Goal: Task Accomplishment & Management: Use online tool/utility

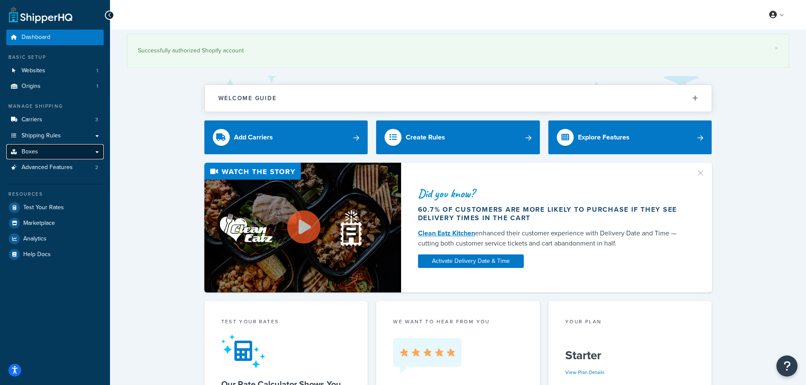
click at [78, 153] on link "Boxes" at bounding box center [54, 152] width 97 height 16
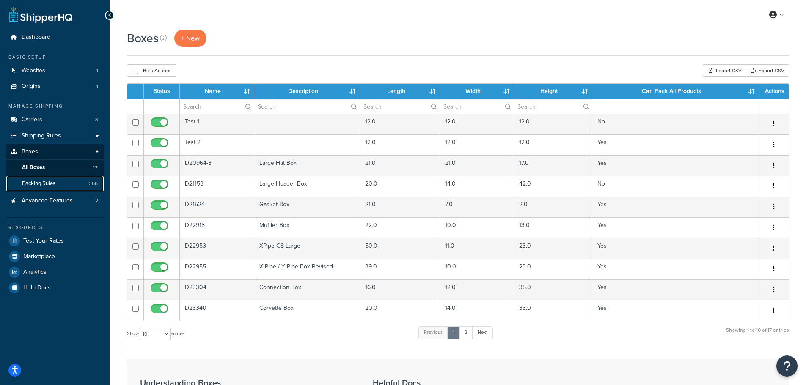
click at [81, 184] on link "Packing Rules 366" at bounding box center [54, 184] width 97 height 16
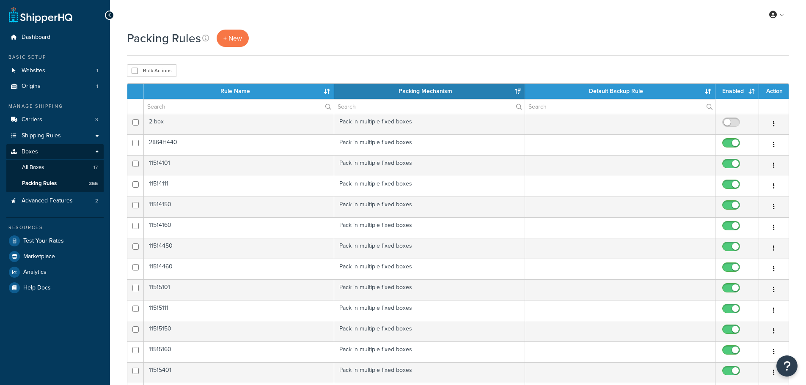
select select "15"
click at [236, 104] on input "text" at bounding box center [239, 106] width 190 height 14
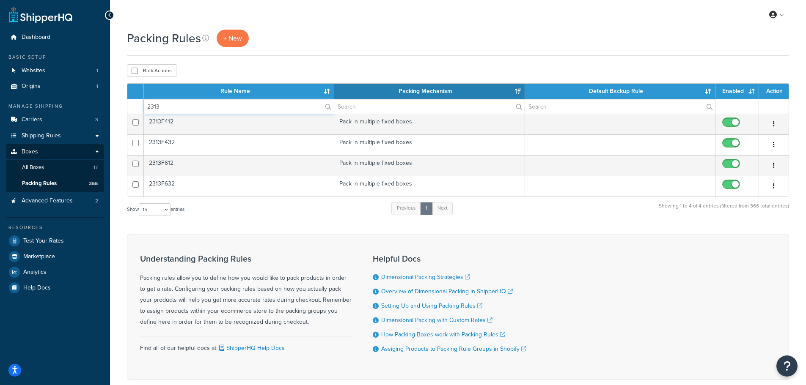
type input "2313"
click at [431, 60] on div "Packing Rules + New Bulk Actions Duplicate [GEOGRAPHIC_DATA] Contact Us Send Us…" at bounding box center [458, 220] width 696 height 380
